Goal: Information Seeking & Learning: Learn about a topic

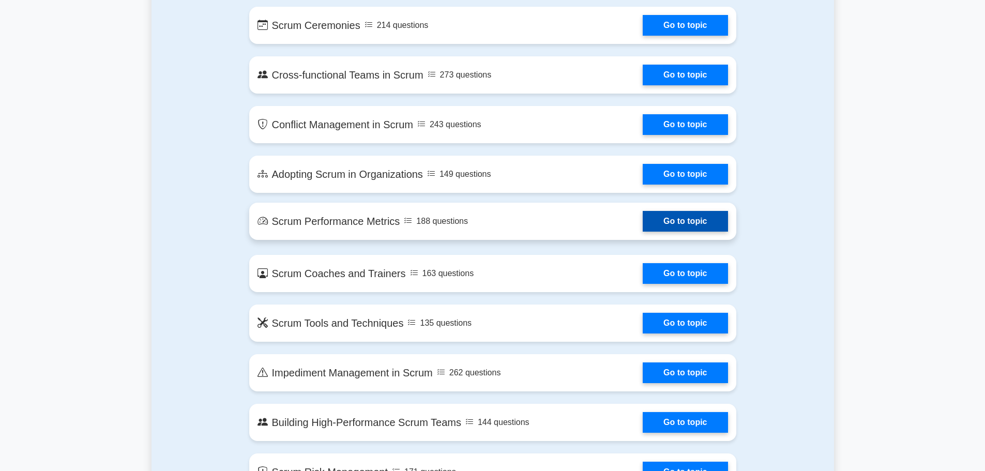
drag, startPoint x: 0, startPoint y: 0, endPoint x: 685, endPoint y: 223, distance: 720.8
click at [685, 223] on link "Go to topic" at bounding box center [684, 221] width 85 height 21
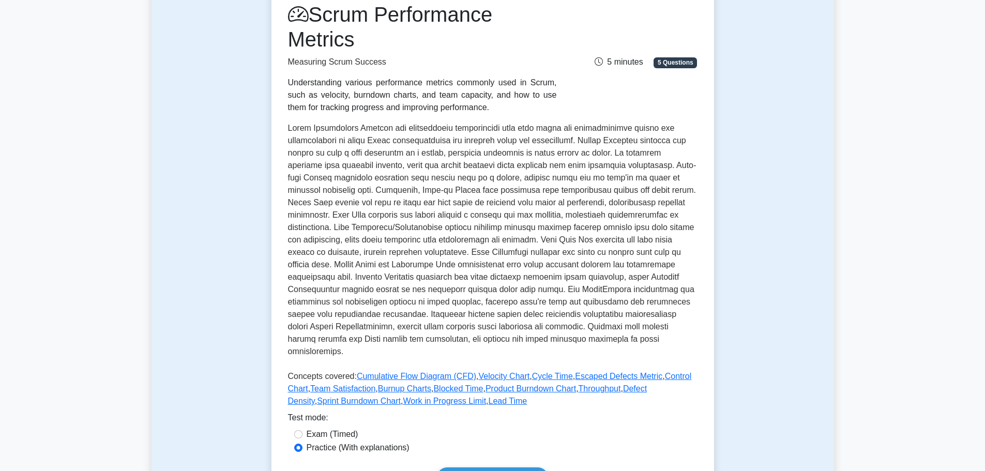
scroll to position [145, 0]
click at [343, 427] on label "Exam (Timed)" at bounding box center [332, 433] width 52 height 12
click at [302, 429] on input "Exam (Timed)" at bounding box center [298, 433] width 8 height 8
radio input "true"
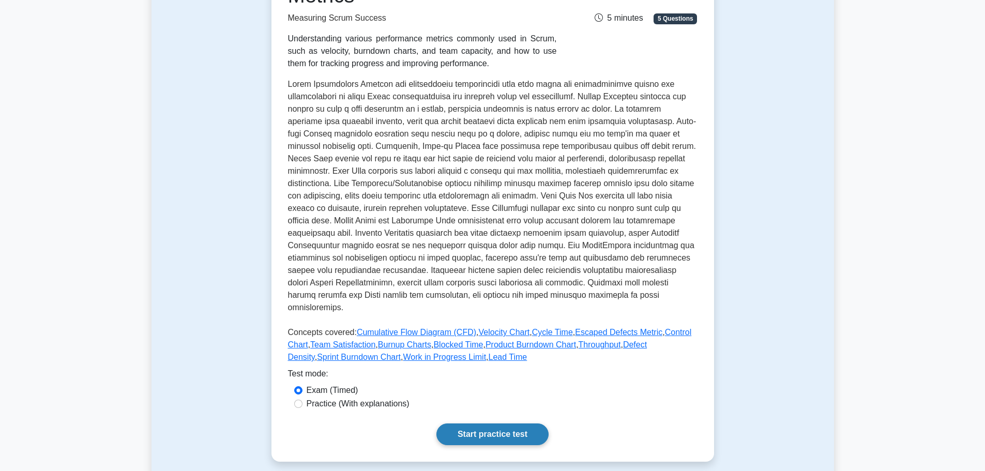
click at [515, 423] on link "Start practice test" at bounding box center [492, 434] width 112 height 22
